Goal: Information Seeking & Learning: Learn about a topic

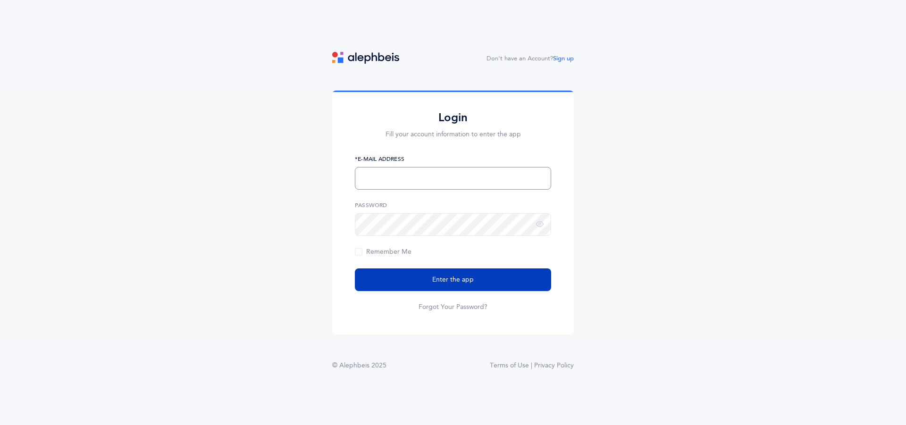
type input "slicht@lecfl.com"
click at [426, 284] on button "Enter the app" at bounding box center [453, 279] width 196 height 23
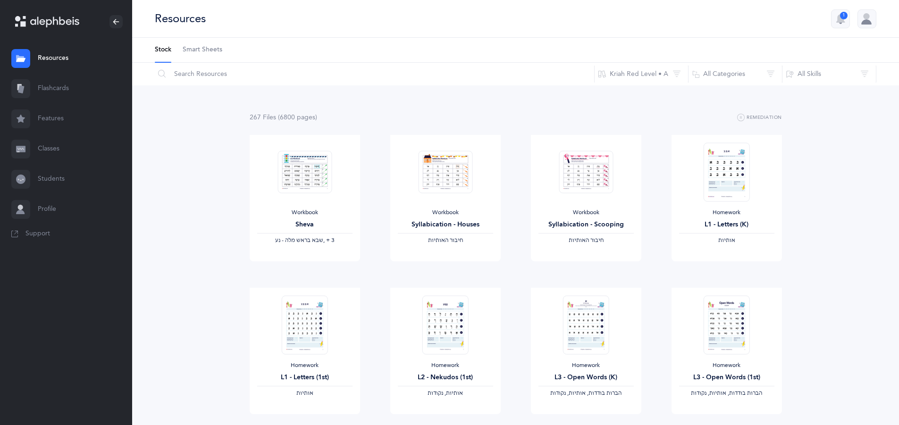
click at [48, 88] on link "Flashcards" at bounding box center [66, 89] width 132 height 30
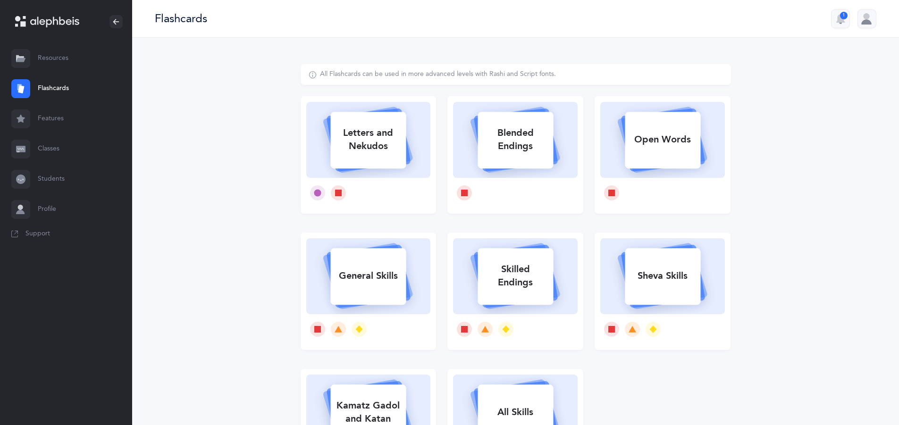
click at [359, 141] on div "Letters and Nekudos" at bounding box center [367, 140] width 75 height 38
select select
select select "single"
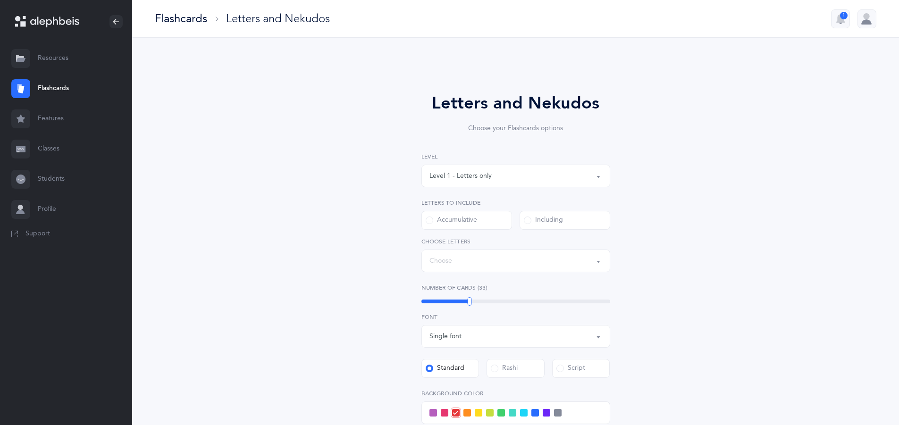
select select "27"
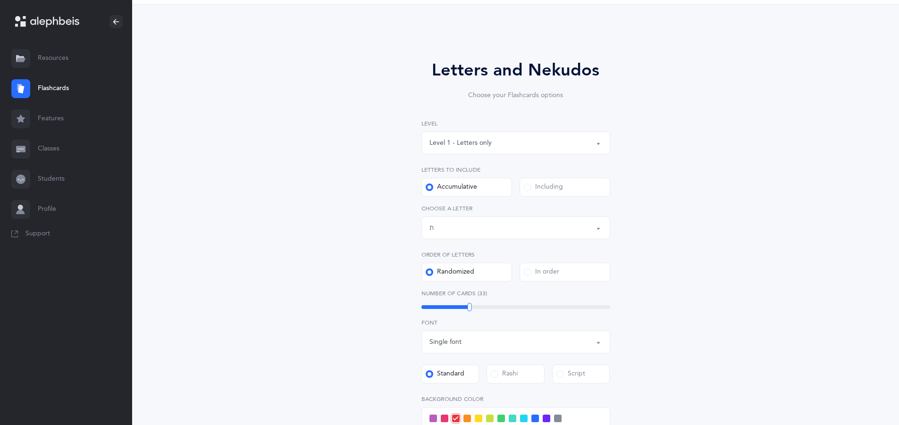
scroll to position [47, 0]
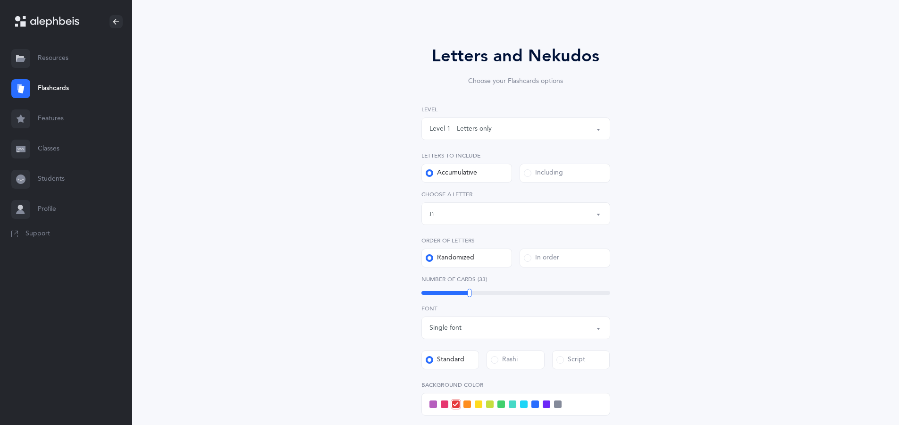
click at [490, 125] on div "Level 1 - Letters only" at bounding box center [460, 129] width 62 height 10
click at [489, 157] on span "Level 1 - Letters only" at bounding box center [467, 157] width 62 height 8
click at [543, 172] on div "Including" at bounding box center [543, 172] width 39 height 9
click at [0, 0] on input "Including" at bounding box center [0, 0] width 0 height 0
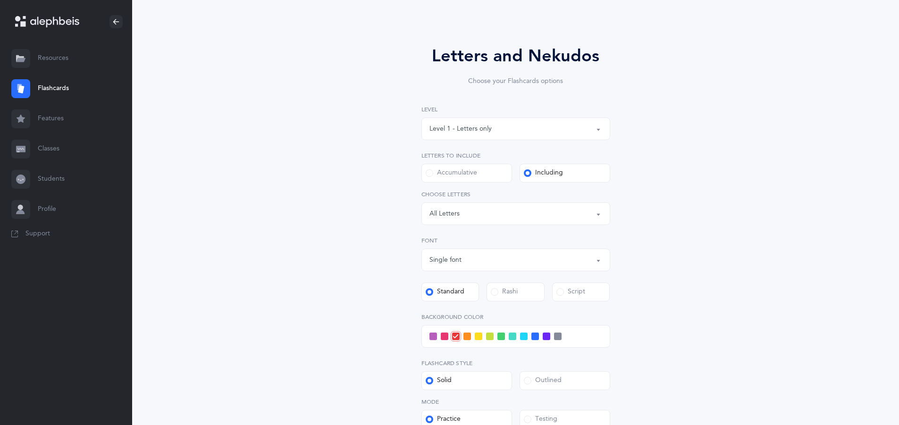
click at [493, 174] on label "Accumulative" at bounding box center [466, 173] width 91 height 19
click at [0, 0] on input "Accumulative" at bounding box center [0, 0] width 0 height 0
select select "27"
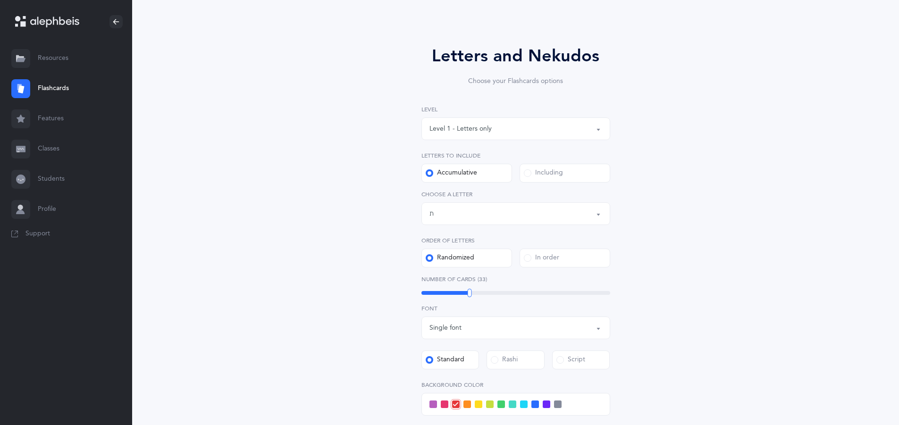
click at [463, 216] on div "Letters up until: ת" at bounding box center [515, 214] width 173 height 16
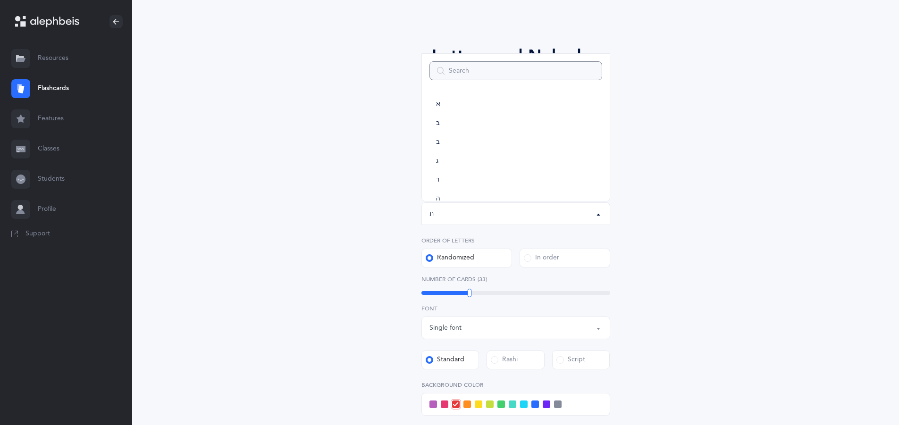
scroll to position [525, 0]
click at [431, 217] on div "ת" at bounding box center [431, 214] width 4 height 10
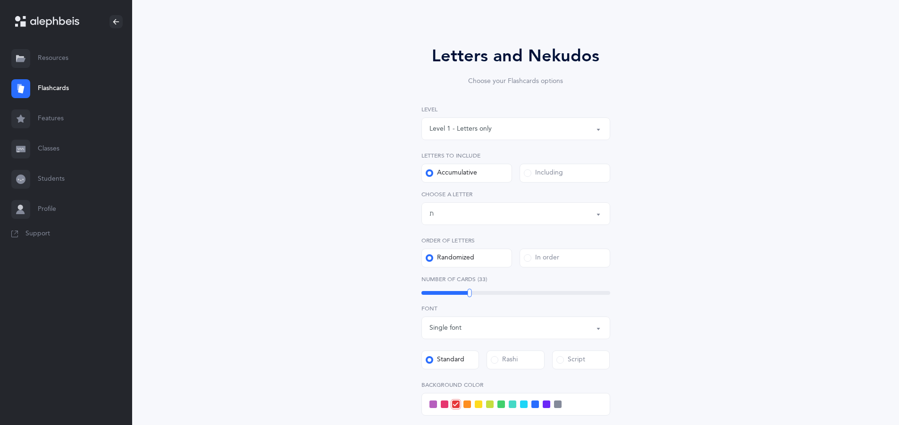
click at [563, 173] on label "Including" at bounding box center [564, 173] width 91 height 19
click at [0, 0] on input "Including" at bounding box center [0, 0] width 0 height 0
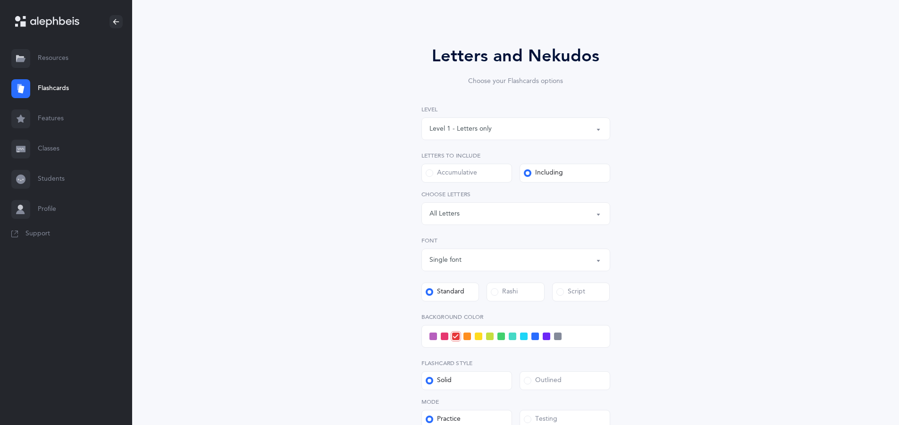
click at [484, 209] on div "Letters: All Letters" at bounding box center [515, 214] width 173 height 16
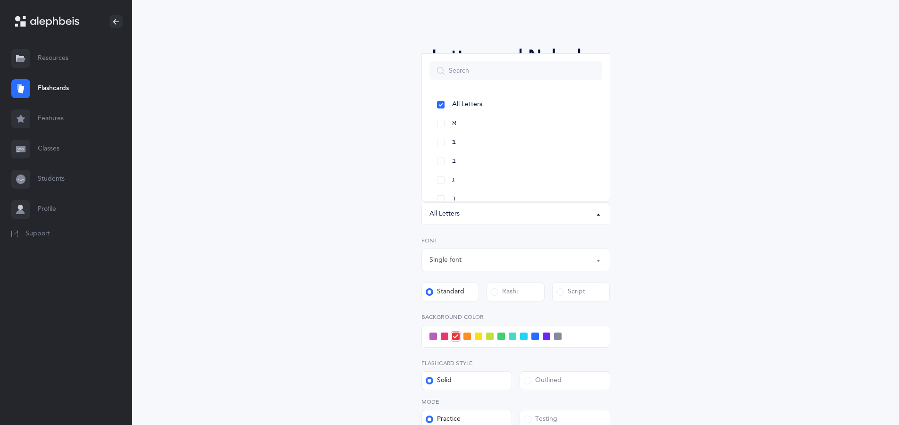
click at [625, 124] on div "Letters and Nekudos Choose your Flashcards options Level 1 - Letters only Level…" at bounding box center [516, 258] width 242 height 431
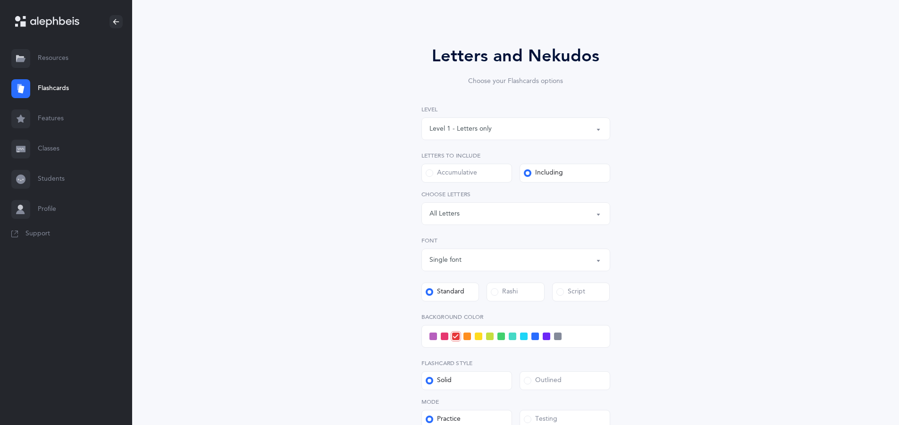
click at [434, 172] on div "Accumulative" at bounding box center [451, 172] width 51 height 9
click at [0, 0] on input "Accumulative" at bounding box center [0, 0] width 0 height 0
select select "27"
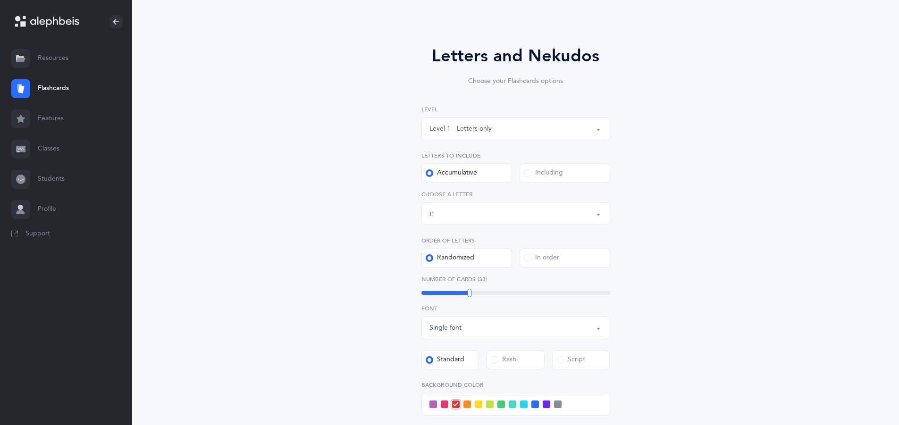
click at [536, 175] on div "Including" at bounding box center [543, 172] width 39 height 9
click at [0, 0] on input "Including" at bounding box center [0, 0] width 0 height 0
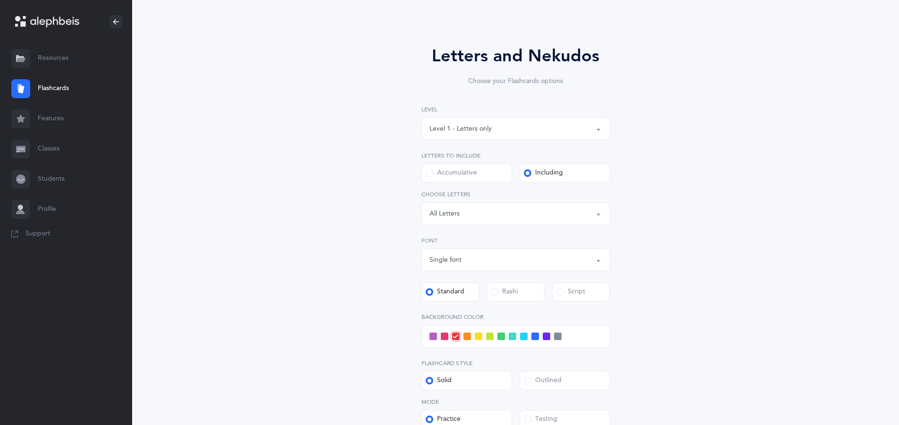
click at [507, 211] on div "Letters: All Letters" at bounding box center [515, 214] width 173 height 16
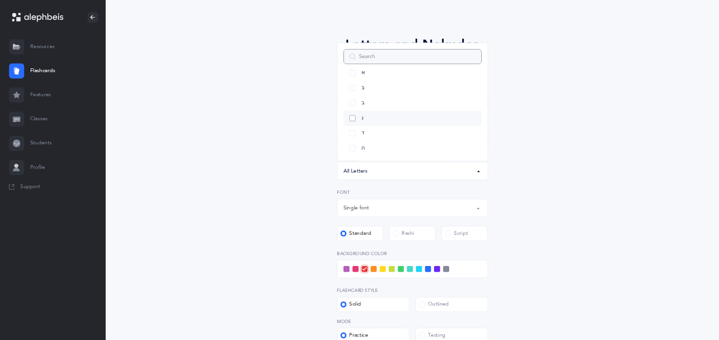
scroll to position [47, 0]
click at [443, 186] on link "ו" at bounding box center [515, 189] width 173 height 19
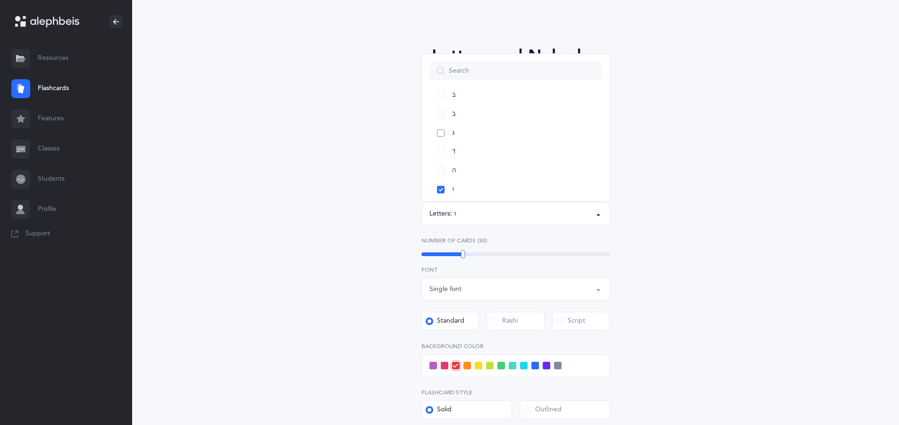
click at [447, 142] on link "ג" at bounding box center [515, 133] width 173 height 19
click at [437, 101] on link "בּ" at bounding box center [515, 95] width 173 height 19
select select "81"
click at [658, 203] on div "Letters and Nekudos Choose your Flashcards options Level 1 - Letters only Level…" at bounding box center [516, 279] width 430 height 524
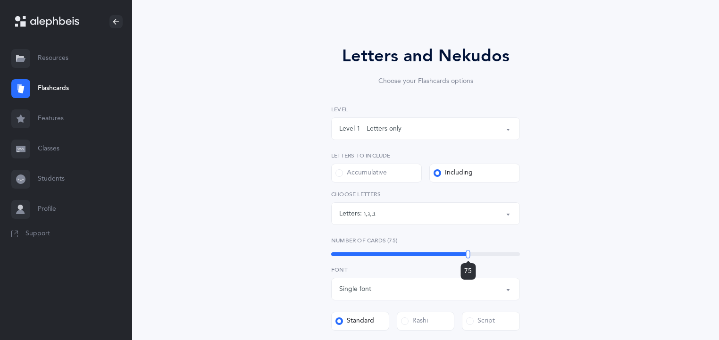
drag, startPoint x: 447, startPoint y: 256, endPoint x: 468, endPoint y: 268, distance: 24.1
click at [468, 259] on div "75" at bounding box center [468, 254] width 4 height 8
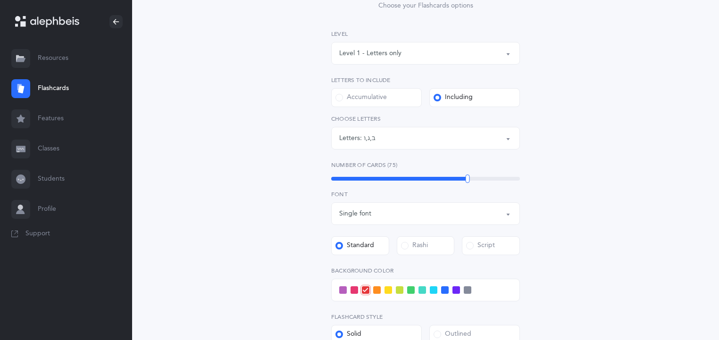
click at [382, 217] on div "Single font" at bounding box center [425, 214] width 173 height 16
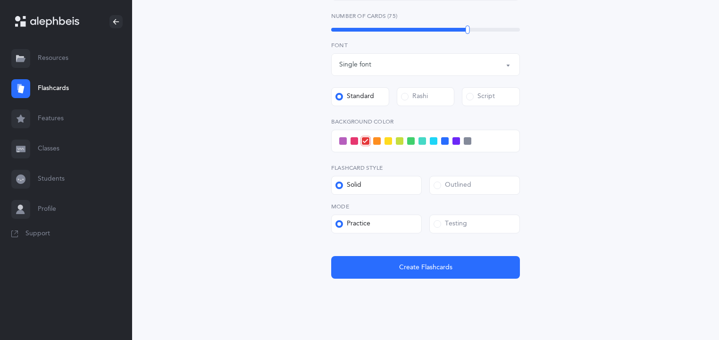
scroll to position [286, 0]
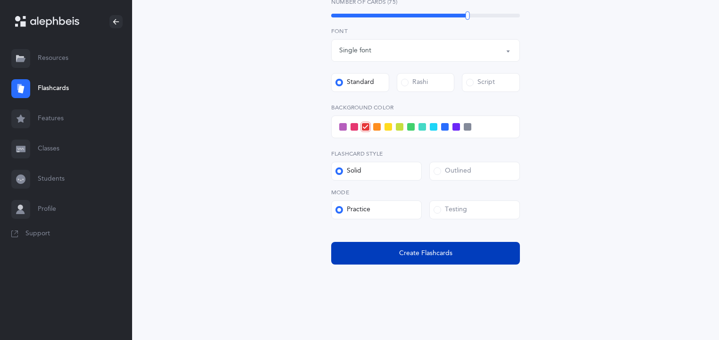
click at [426, 255] on span "Create Flashcards" at bounding box center [425, 254] width 53 height 10
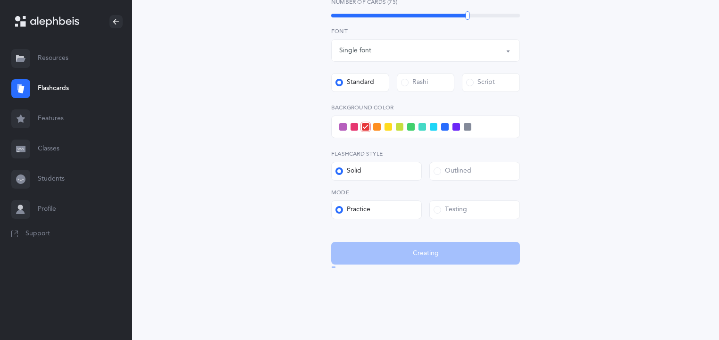
scroll to position [0, 0]
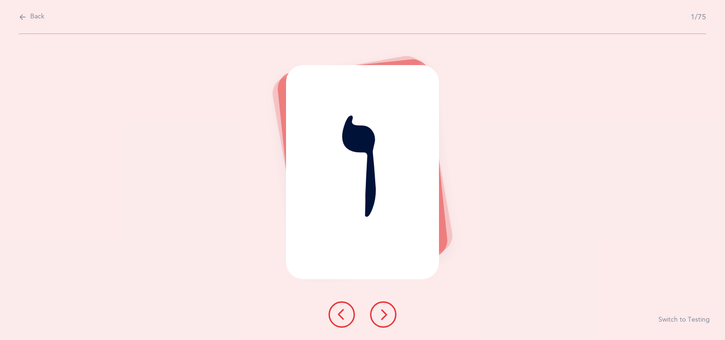
drag, startPoint x: 690, startPoint y: 17, endPoint x: 723, endPoint y: 15, distance: 32.6
click at [723, 15] on div "Back 1/75 ו Switch to Testing" at bounding box center [362, 170] width 725 height 340
click at [389, 318] on button at bounding box center [383, 314] width 26 height 26
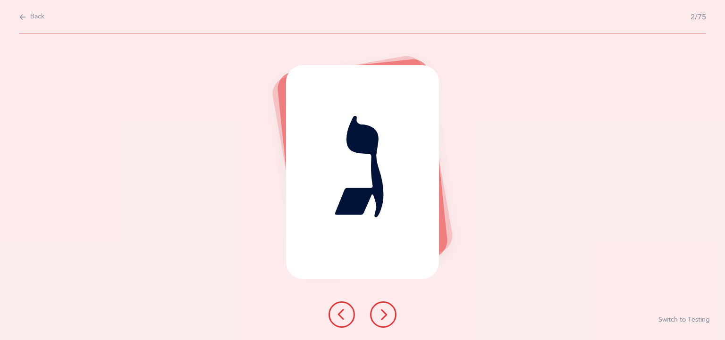
click at [389, 318] on button at bounding box center [383, 314] width 26 height 26
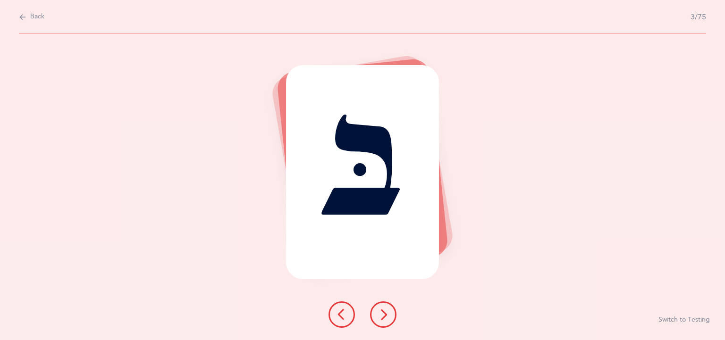
click at [383, 318] on icon at bounding box center [382, 314] width 11 height 11
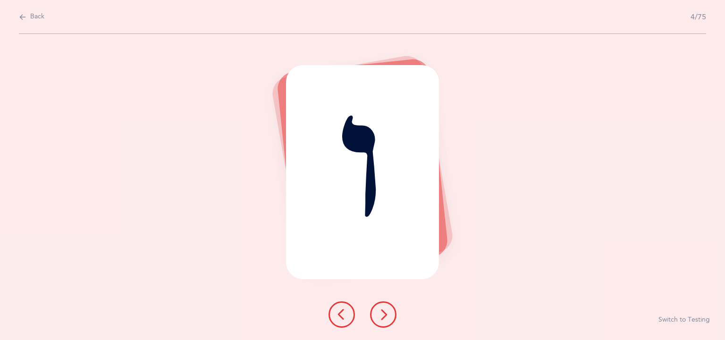
click at [383, 318] on icon at bounding box center [382, 314] width 11 height 11
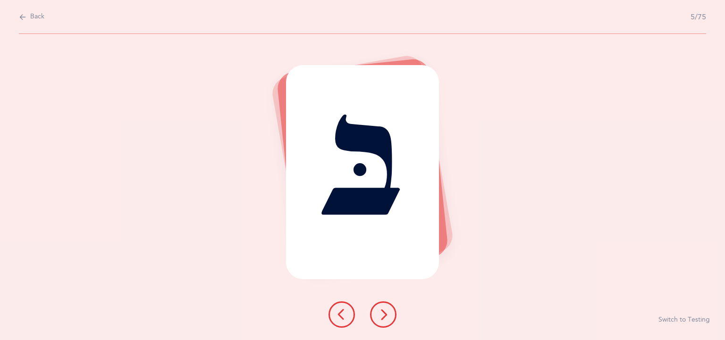
click at [383, 318] on icon at bounding box center [382, 314] width 11 height 11
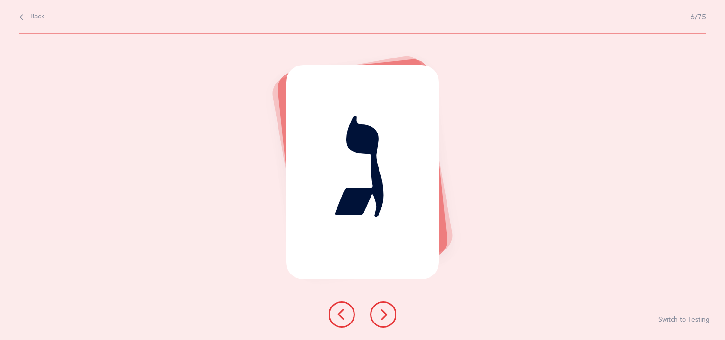
click at [20, 17] on icon at bounding box center [23, 17] width 8 height 10
select select "81"
select select "single"
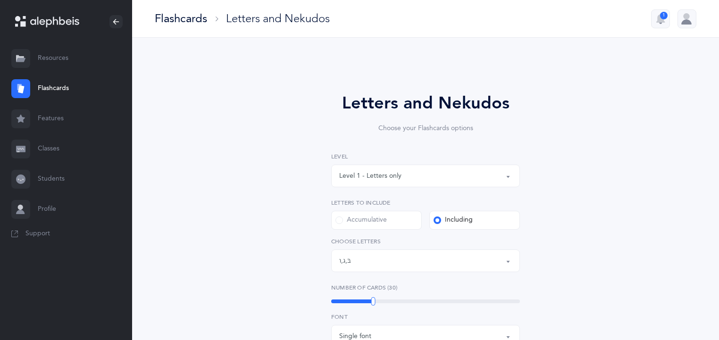
scroll to position [5, 0]
